Goal: Task Accomplishment & Management: Manage account settings

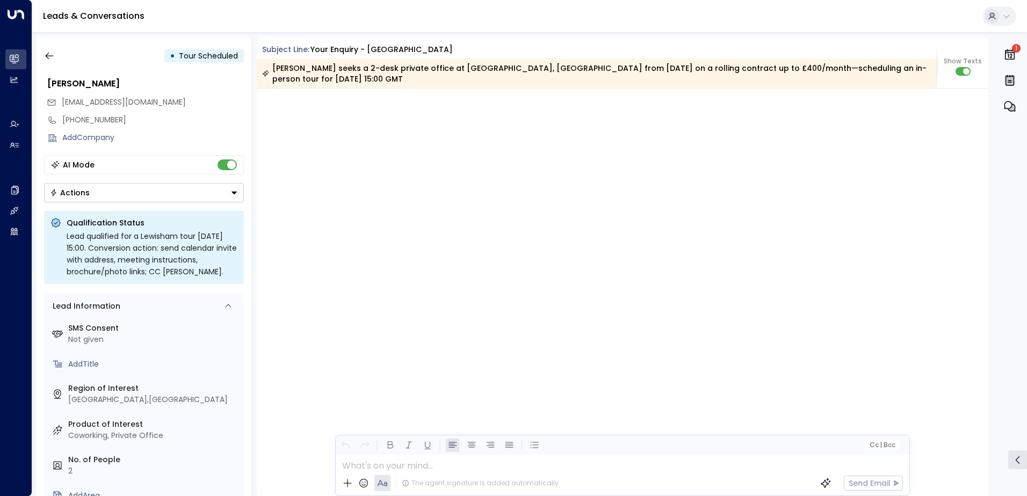
scroll to position [4144, 0]
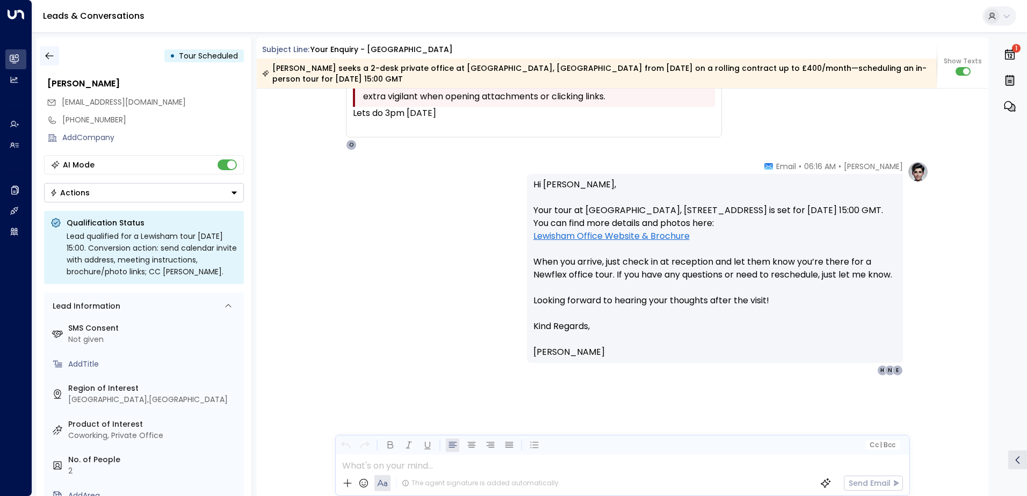
click at [51, 54] on icon "button" at bounding box center [49, 56] width 11 height 11
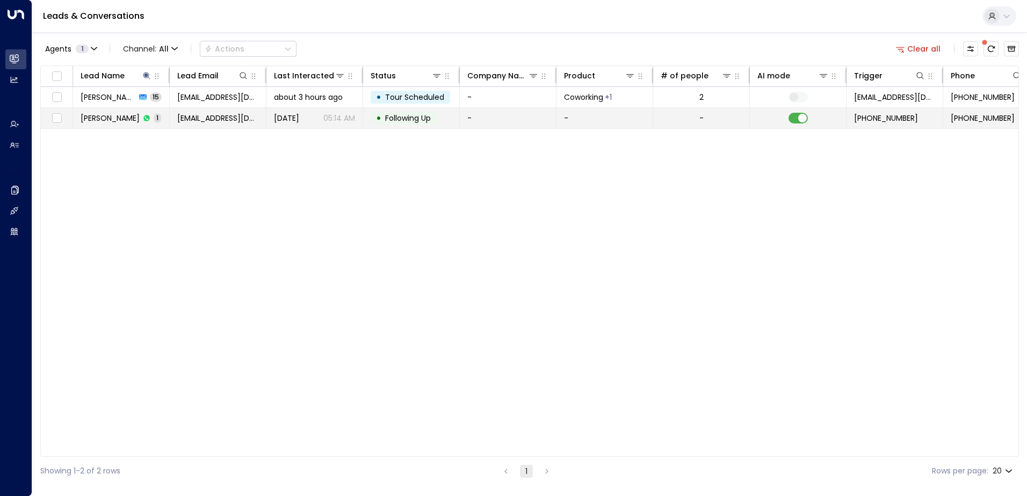
click at [796, 126] on td at bounding box center [798, 118] width 97 height 20
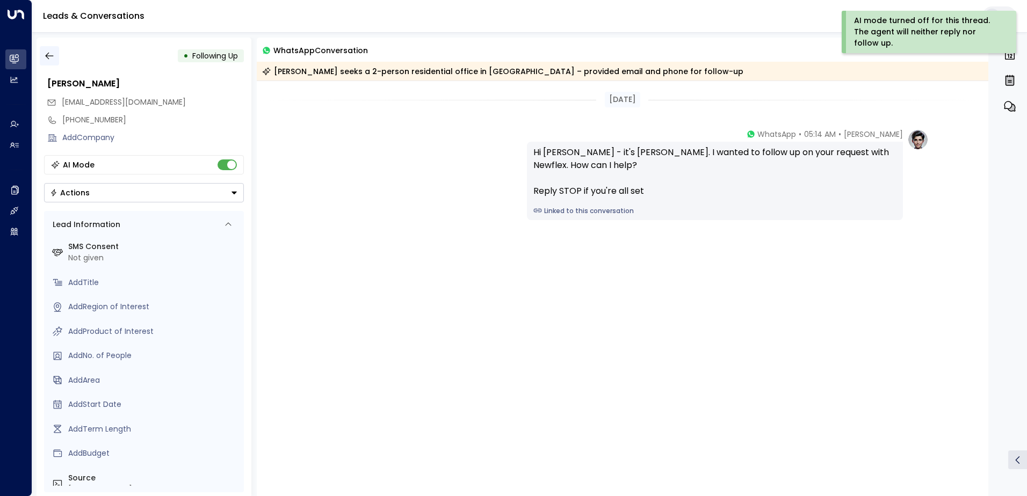
click at [53, 59] on icon "button" at bounding box center [49, 56] width 11 height 11
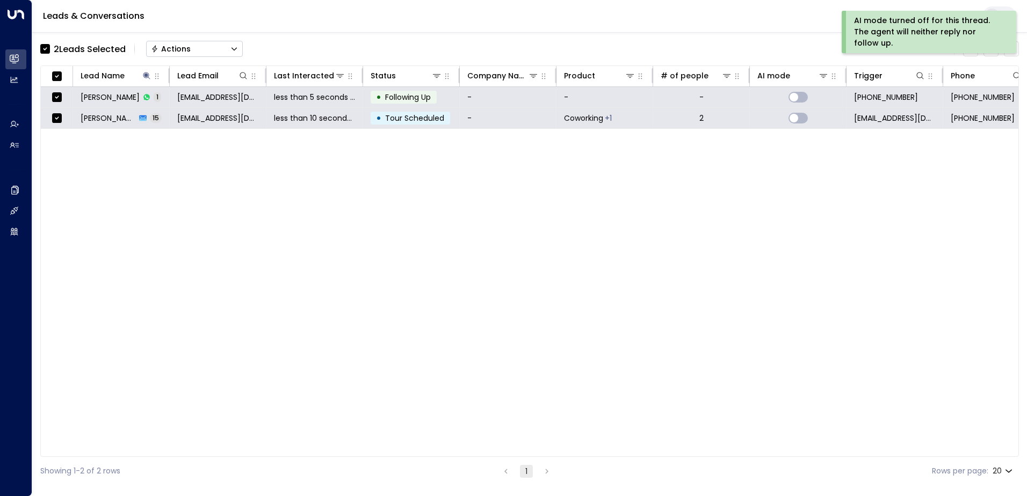
click at [178, 48] on div "Actions" at bounding box center [171, 49] width 40 height 10
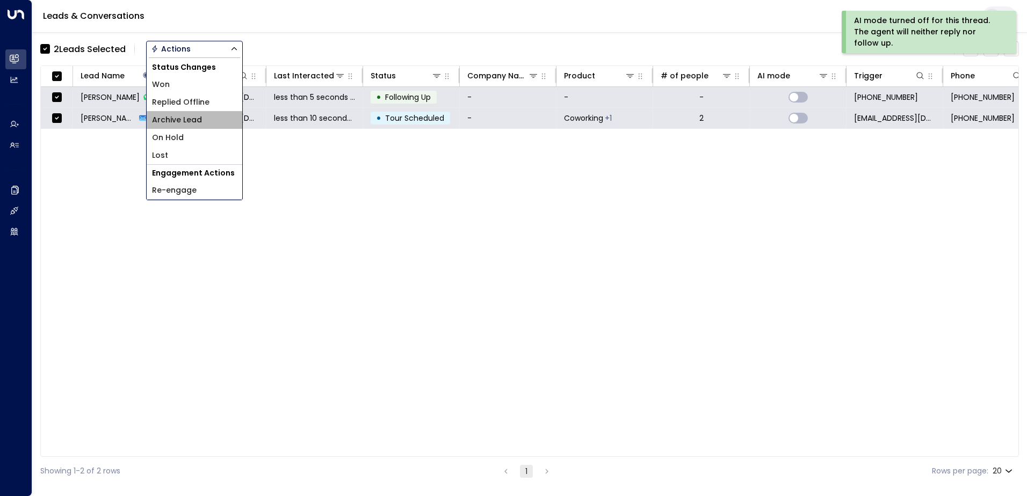
click at [177, 116] on span "Archive Lead" at bounding box center [177, 119] width 50 height 11
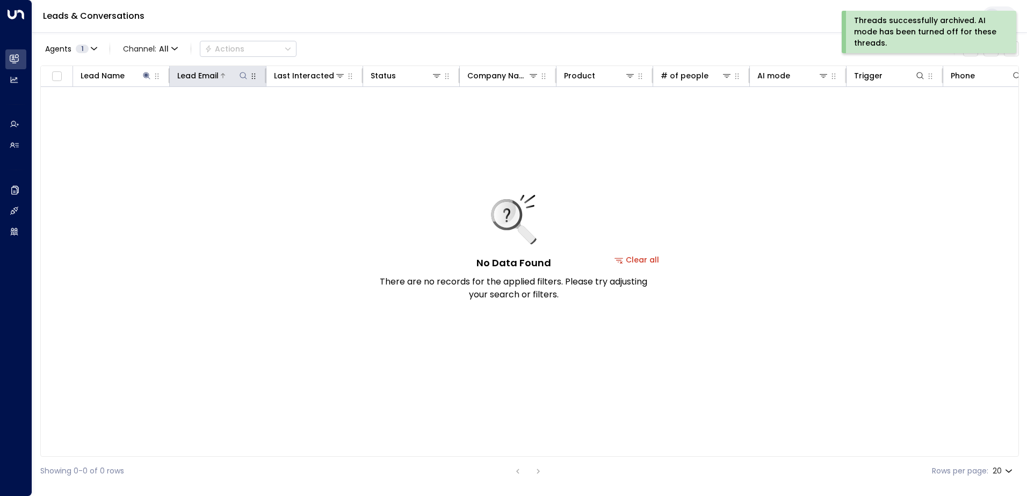
click at [240, 75] on icon at bounding box center [243, 75] width 9 height 9
click at [146, 76] on icon at bounding box center [146, 75] width 7 height 7
click at [212, 114] on icon "button" at bounding box center [214, 114] width 7 height 7
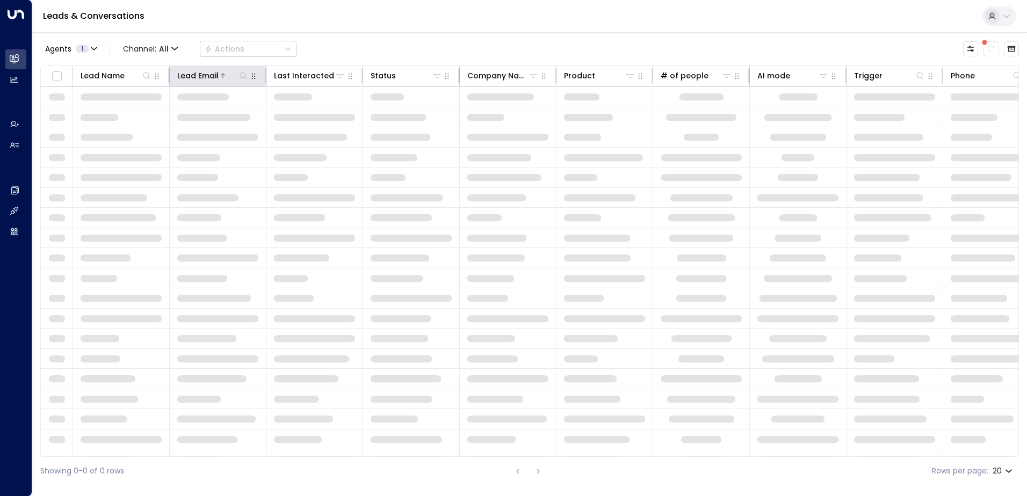
click at [248, 70] on div "Lead Email" at bounding box center [212, 75] width 71 height 13
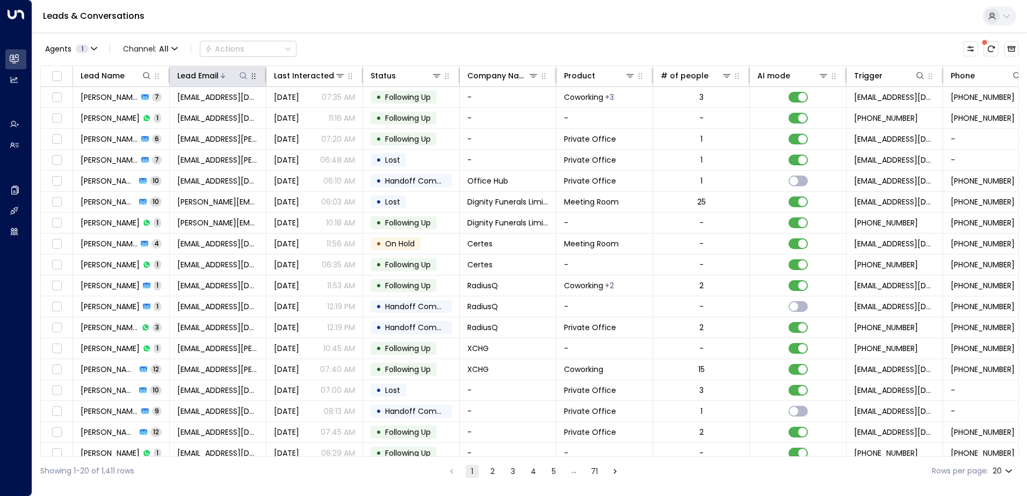
click at [241, 78] on icon at bounding box center [243, 75] width 9 height 9
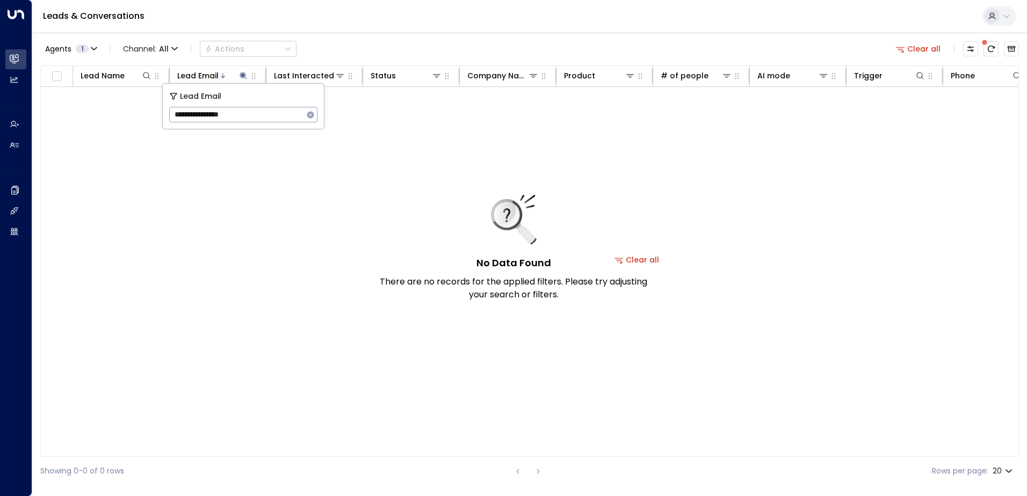
type input "**********"
